Goal: Use online tool/utility: Use online tool/utility

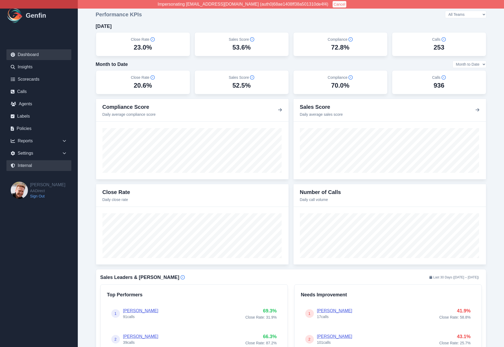
click at [29, 163] on link "Internal" at bounding box center [38, 165] width 65 height 11
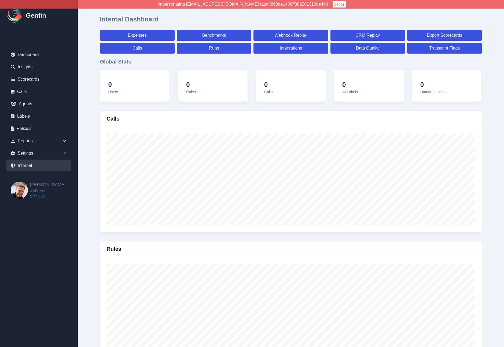
select select "paid"
select select "7"
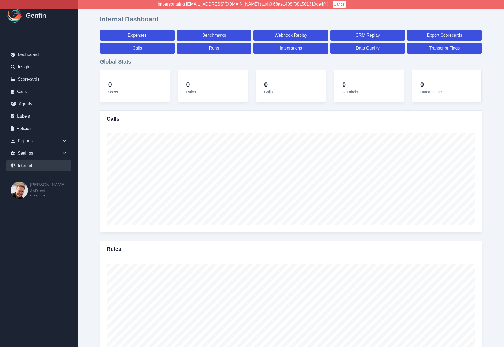
select select "paid"
select select "7"
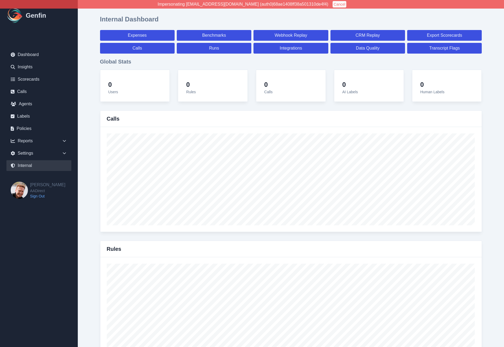
select select "7"
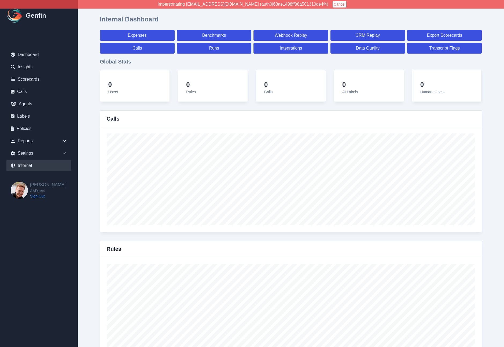
select select "7"
select select "paid"
select select "7"
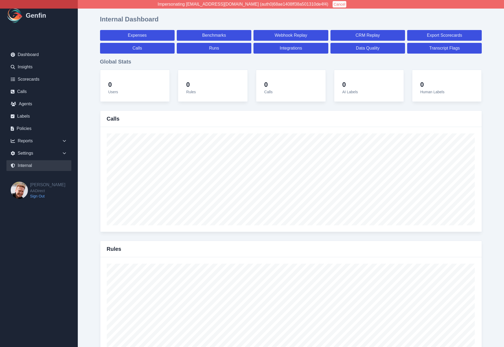
select select "7"
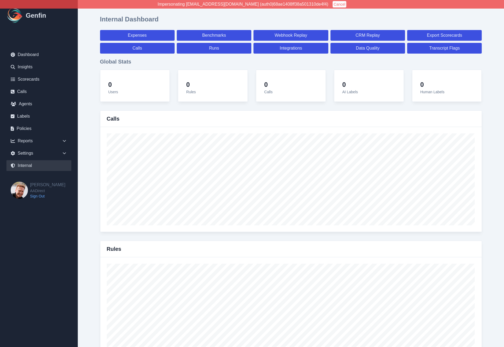
select select "7"
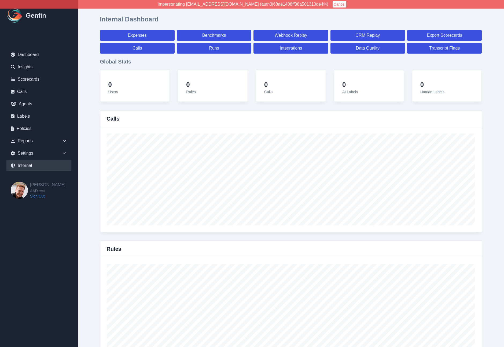
select select "7"
select select "paid"
select select "7"
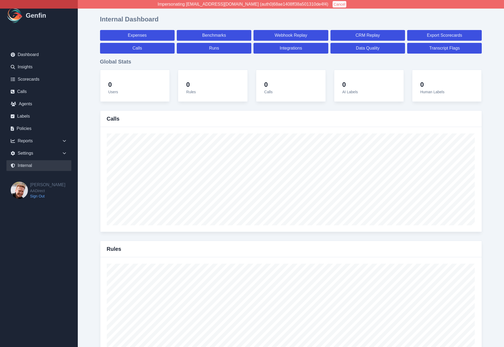
select select "7"
select select "paid"
select select "7"
select select "paid"
select select "7"
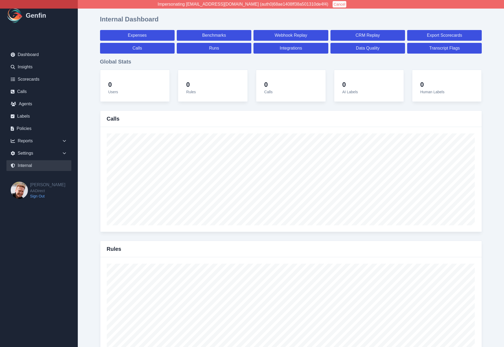
select select "paid"
select select "7"
select select "paid"
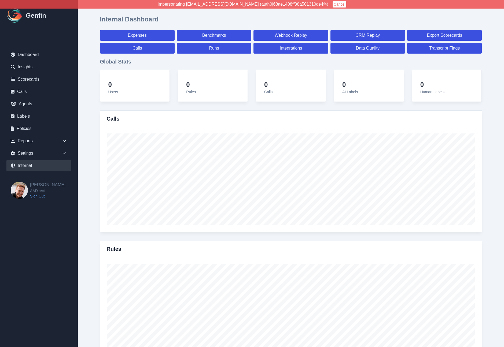
select select "7"
select select "paid"
select select "7"
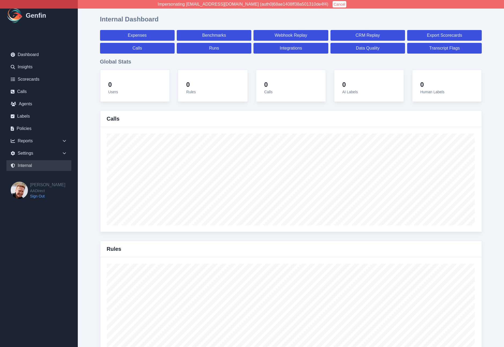
select select "7"
select select "paid"
select select "7"
select select "paid"
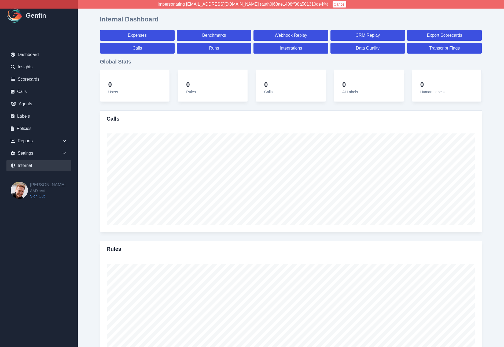
select select "7"
select select "paid"
select select "7"
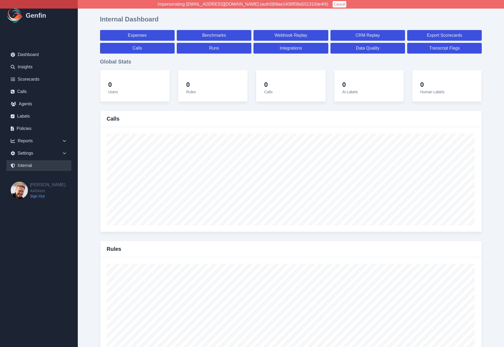
select select "7"
select select "paid"
select select "7"
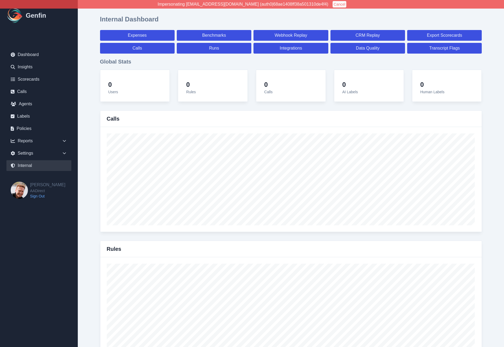
select select "7"
select select "paid"
select select "7"
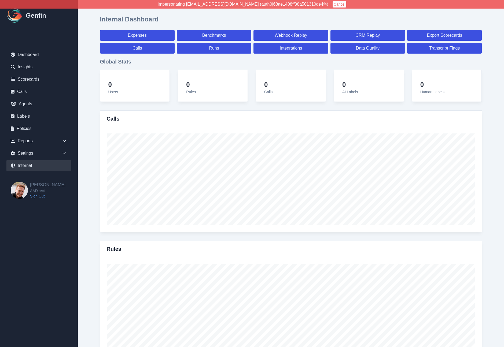
select select "7"
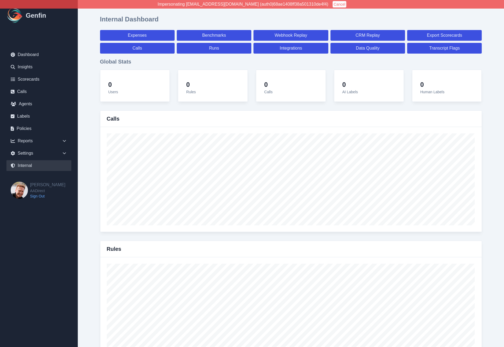
select select "paid"
select select "7"
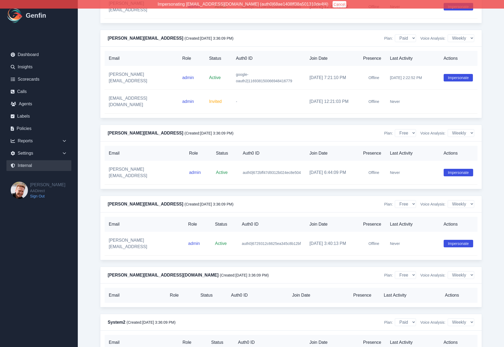
scroll to position [6130, 0]
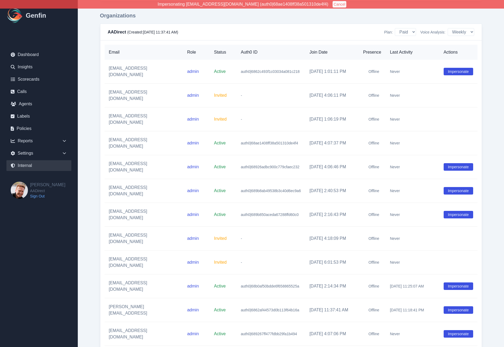
scroll to position [0, 0]
